Goal: Transaction & Acquisition: Purchase product/service

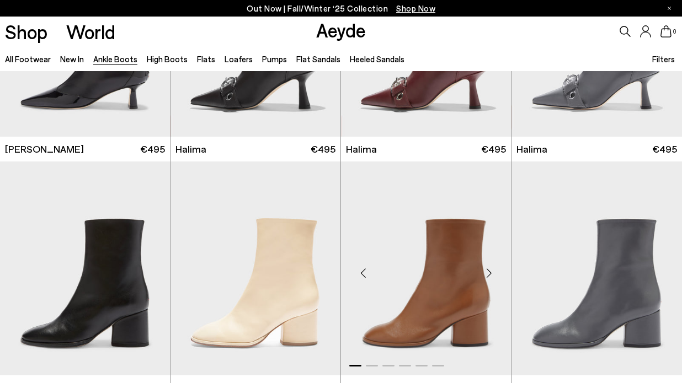
scroll to position [2766, 0]
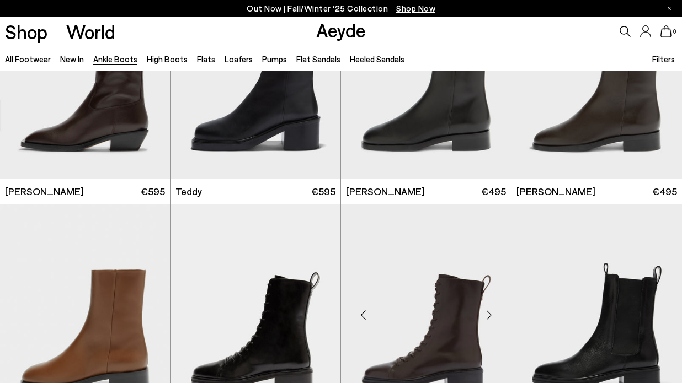
scroll to position [3383, 0]
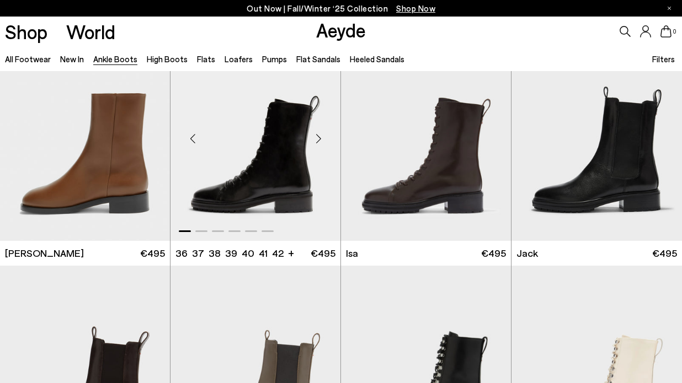
click at [269, 161] on img "1 / 6" at bounding box center [255, 134] width 170 height 213
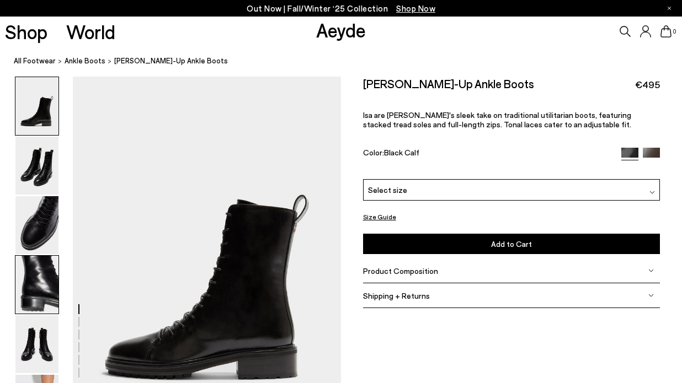
click at [37, 288] on img at bounding box center [36, 285] width 43 height 58
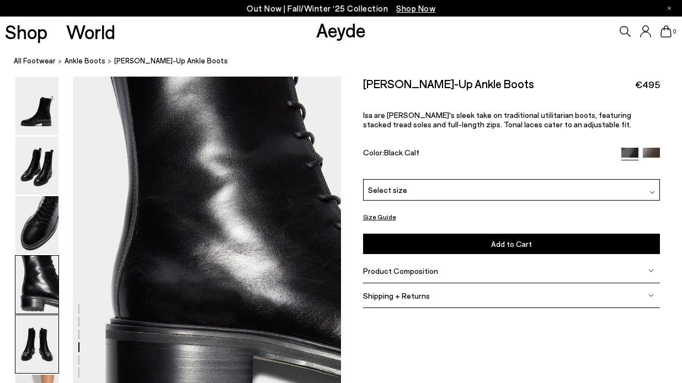
click at [38, 337] on img at bounding box center [36, 345] width 43 height 58
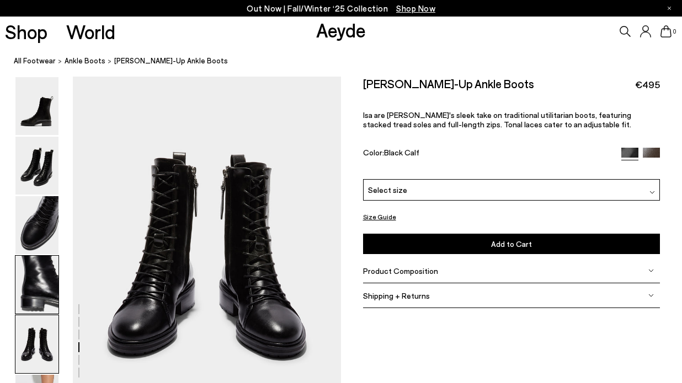
scroll to position [1437, 0]
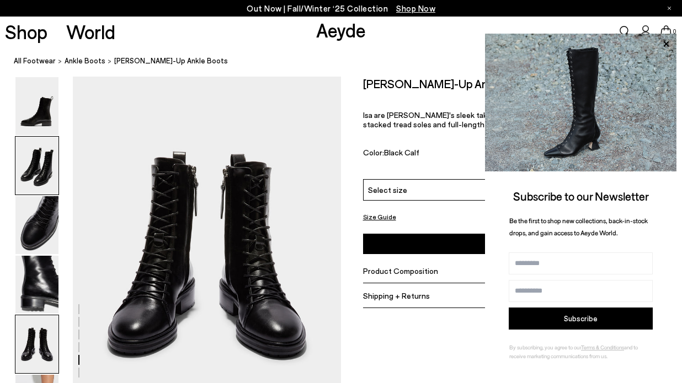
click at [47, 168] on img at bounding box center [36, 166] width 43 height 58
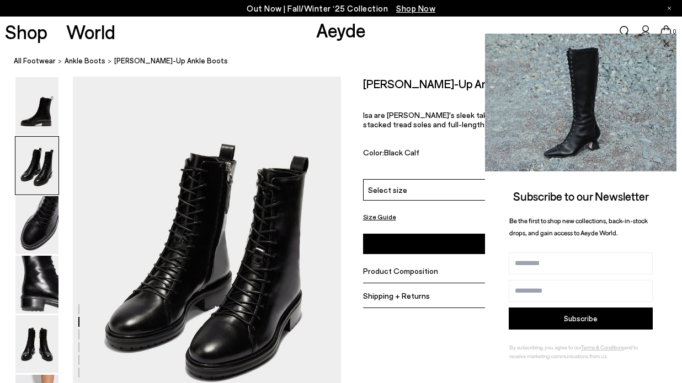
click at [665, 45] on icon at bounding box center [666, 44] width 14 height 14
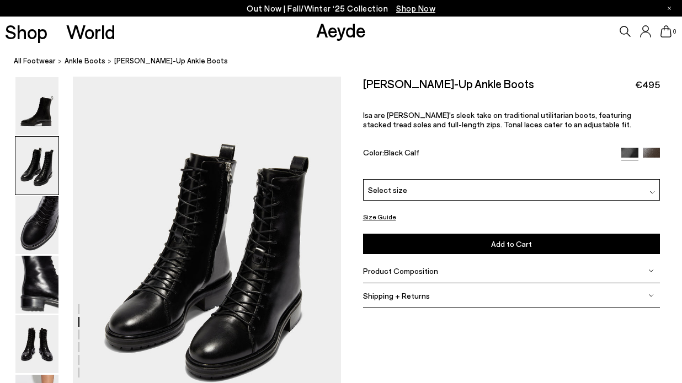
click at [474, 189] on div "Select size" at bounding box center [511, 190] width 297 height 22
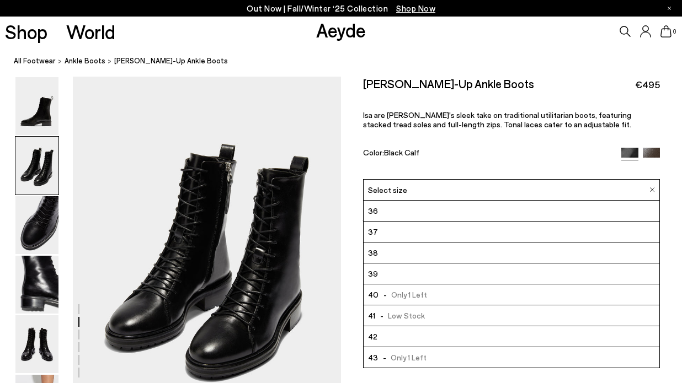
click at [456, 232] on li "37" at bounding box center [511, 232] width 296 height 21
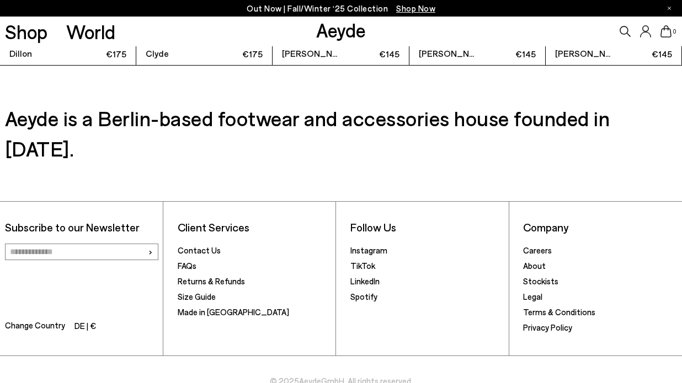
scroll to position [2733, 0]
click at [188, 261] on link "FAQs" at bounding box center [187, 266] width 19 height 10
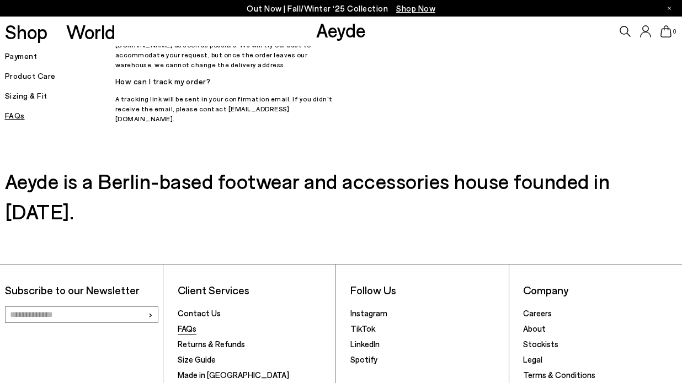
scroll to position [1217, 0]
click at [204, 309] on link "Contact Us" at bounding box center [199, 314] width 43 height 10
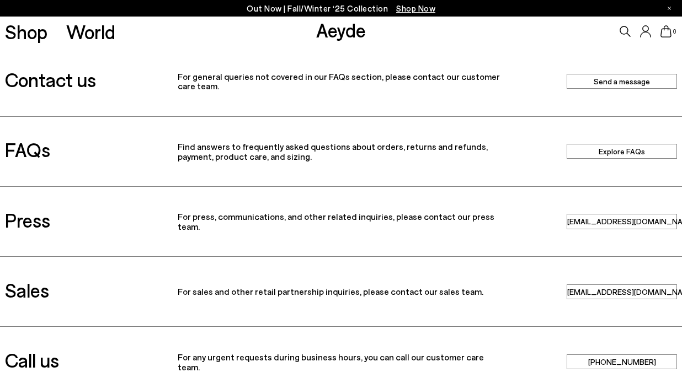
click at [592, 84] on link "Send a message" at bounding box center [621, 81] width 110 height 15
